Goal: Task Accomplishment & Management: Complete application form

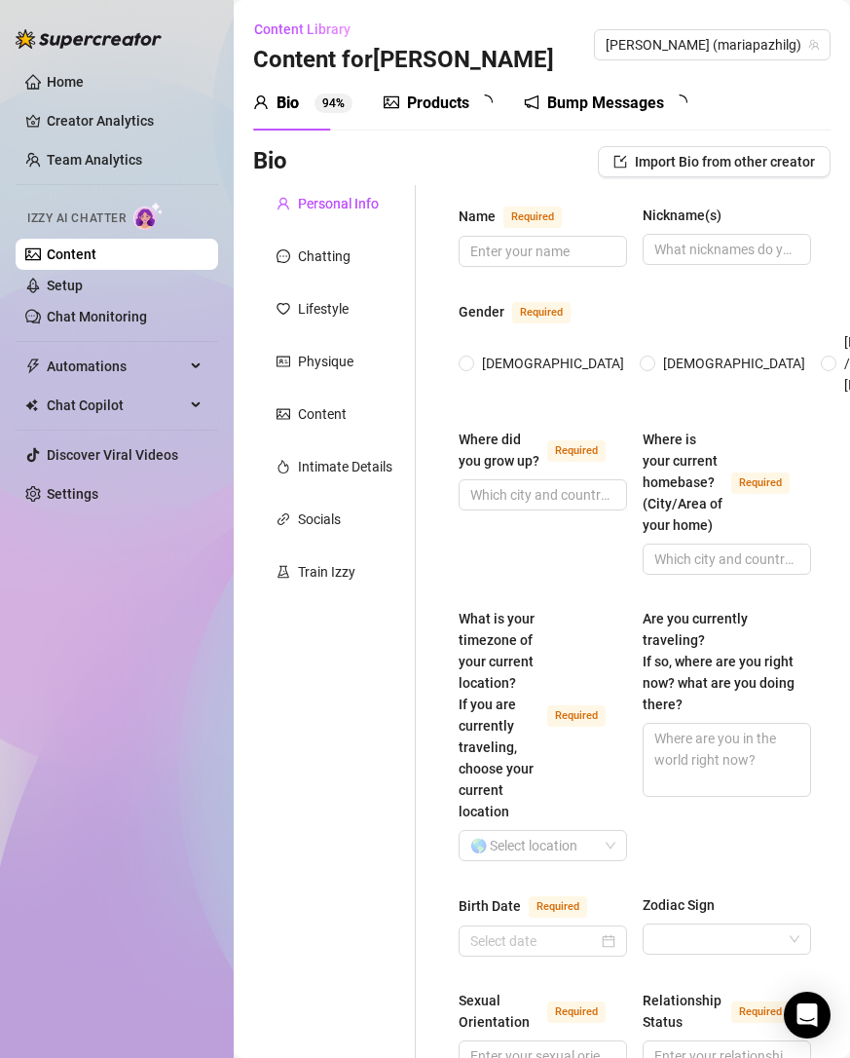
type input "[PERSON_NAME]"
type input "Maru"
type textarea "soy de parana pero vivo en [GEOGRAPHIC_DATA]"
type input "[DEMOGRAPHIC_DATA]"
type input "soltera"
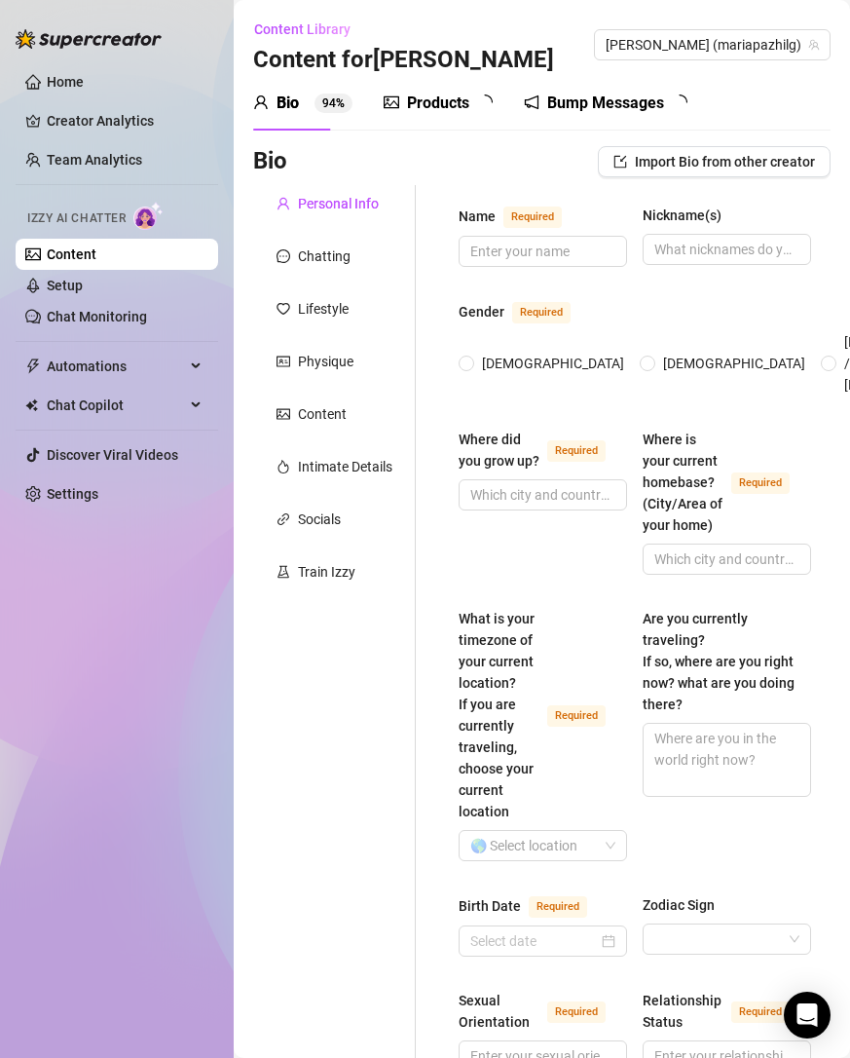
type input "no"
type input "dos gatos"
type input "no"
type input "modelo"
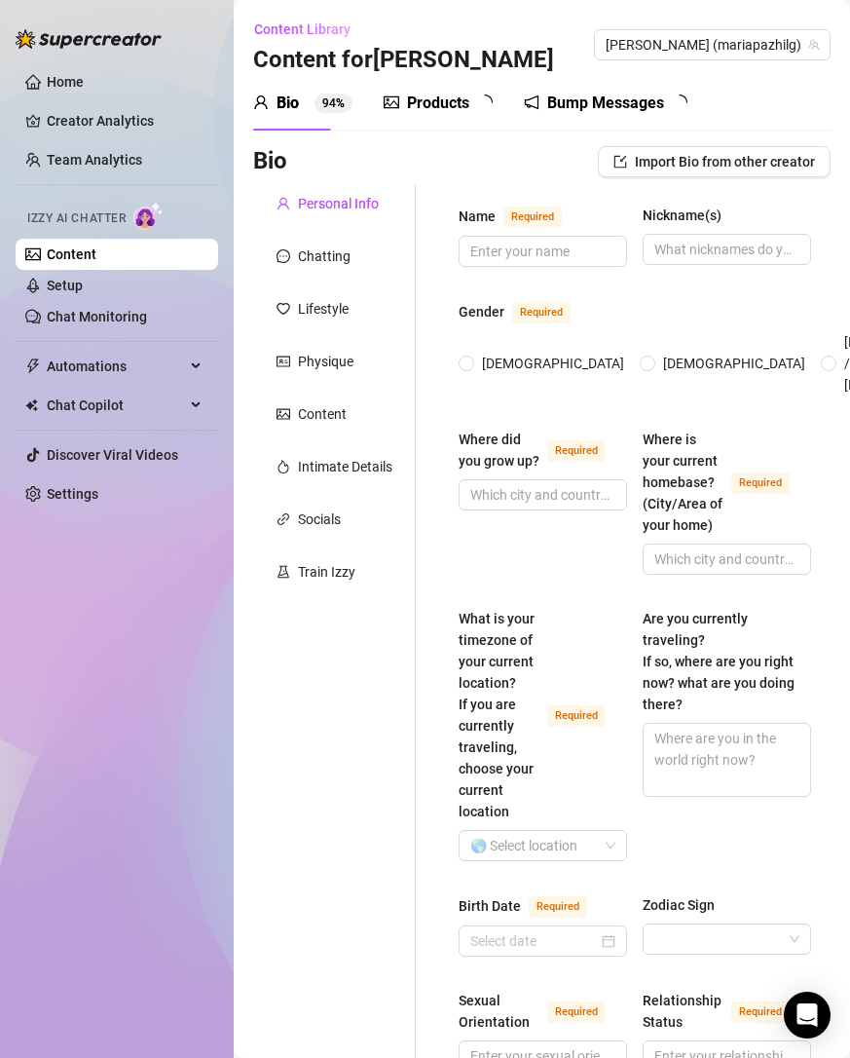
type input "estudio gestion de modas y redes sociales"
type input "no"
type textarea "trabajar con alguna marca importante de ropa o maquillaje"
type textarea "una vez me echaron del gimnasio por grabar un video “inapropiado” en los vestua…"
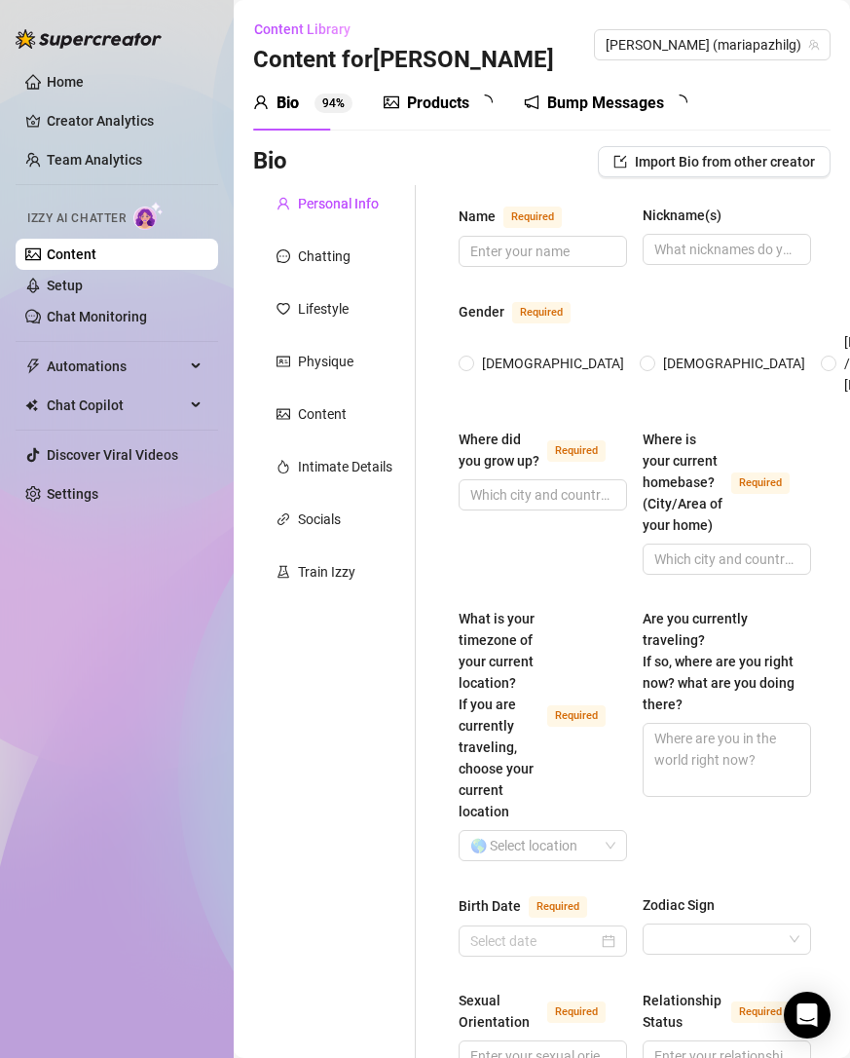
type textarea "nunca vi Titanic pero sí grabé un video en la ducha llorando como si estuviera …"
type textarea "no soy modelo ni influencer, solo una piba que se graba cuando se calienta me g…"
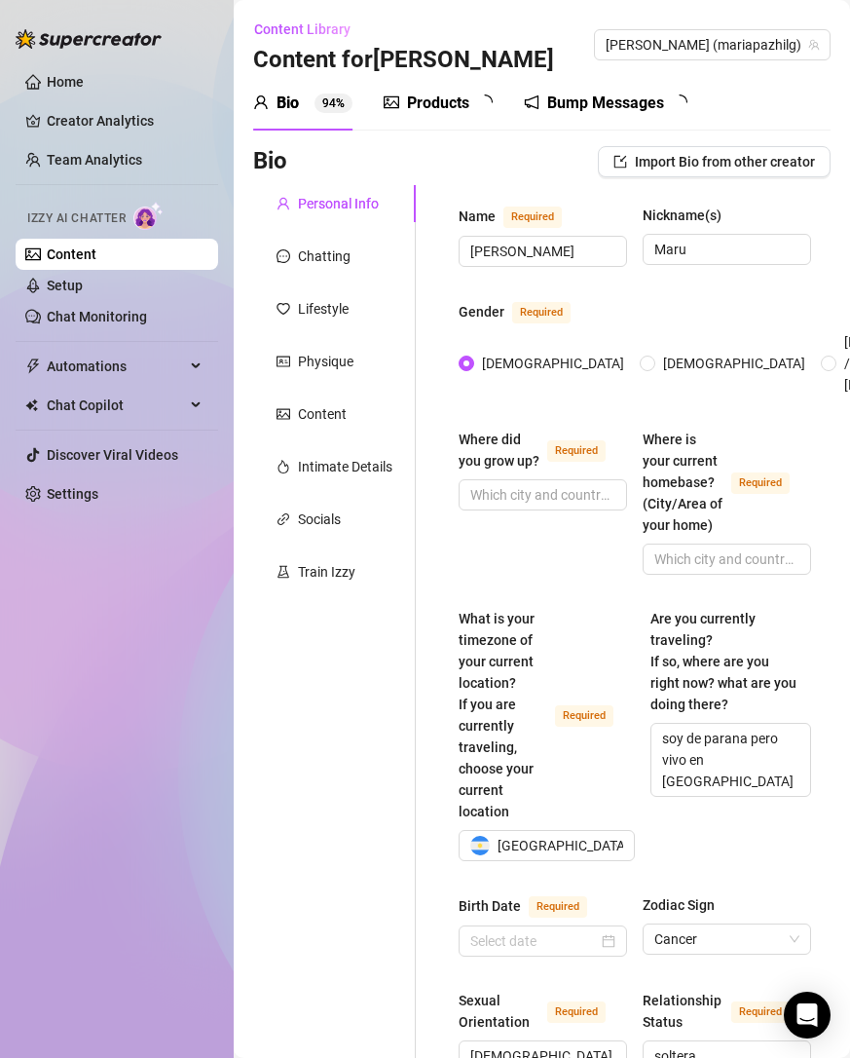
radio input "true"
type input "[DATE]"
